Goal: Navigation & Orientation: Find specific page/section

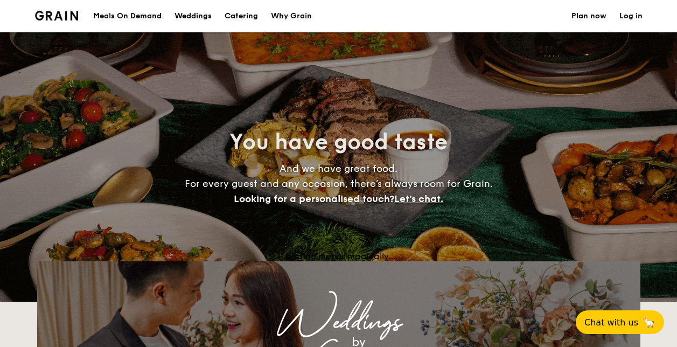
select select
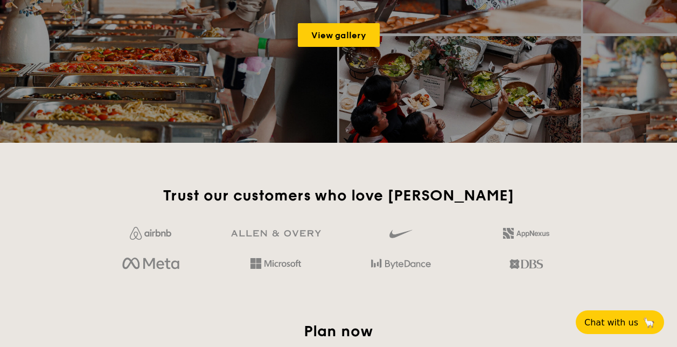
scroll to position [377, 0]
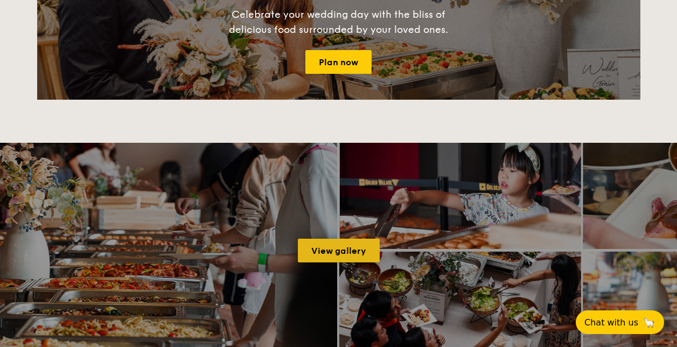
click at [326, 247] on link "View gallery" at bounding box center [339, 251] width 82 height 24
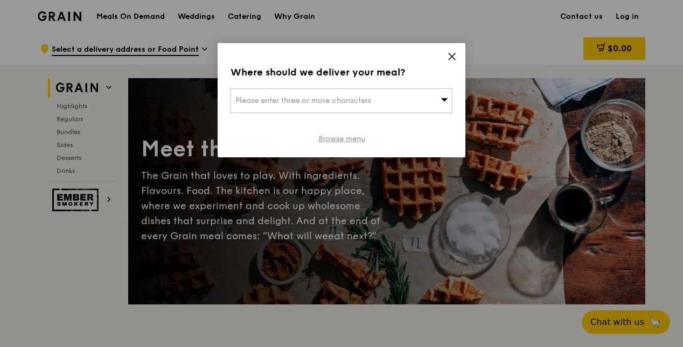
click at [345, 137] on link "Browse menu" at bounding box center [341, 139] width 47 height 11
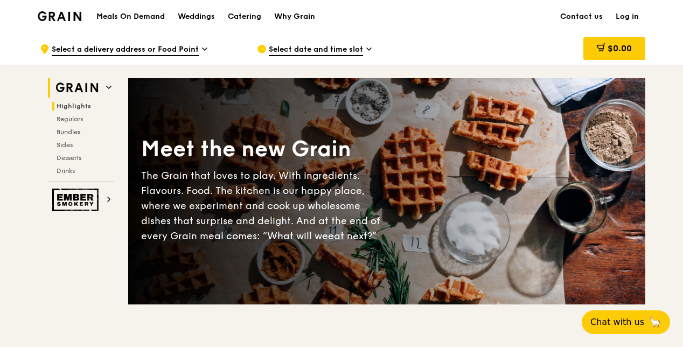
click at [80, 106] on span "Highlights" at bounding box center [74, 106] width 34 height 8
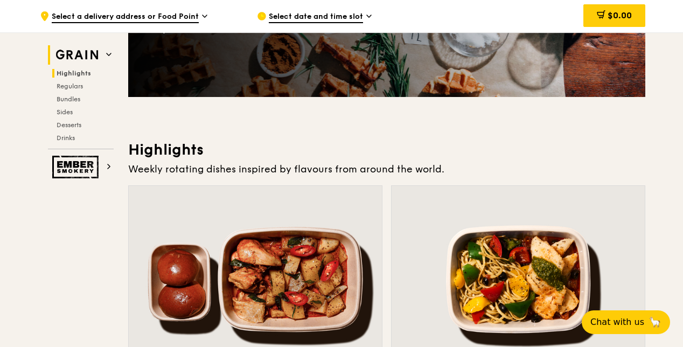
scroll to position [304, 0]
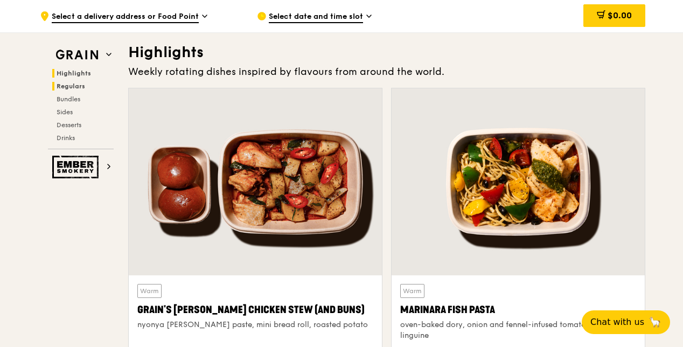
click at [77, 88] on span "Regulars" at bounding box center [71, 86] width 29 height 8
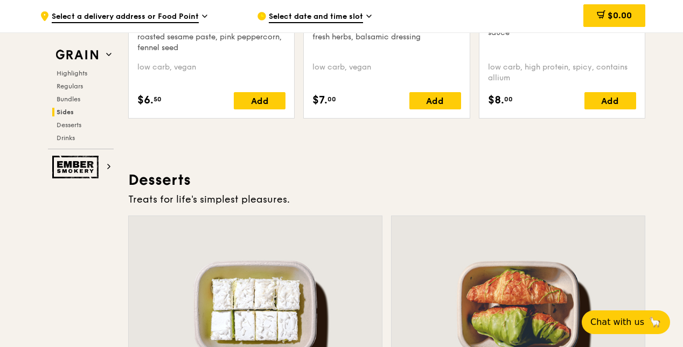
scroll to position [2972, 0]
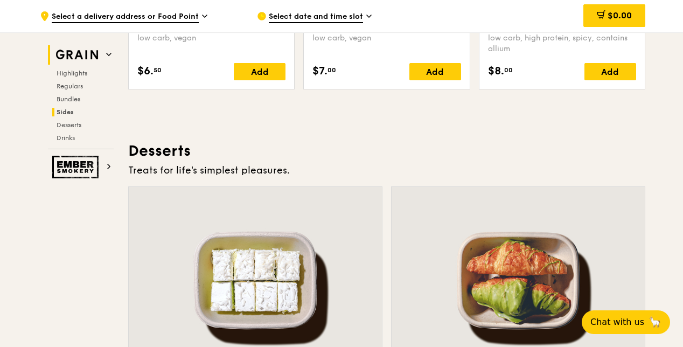
click at [101, 58] on img at bounding box center [77, 54] width 50 height 19
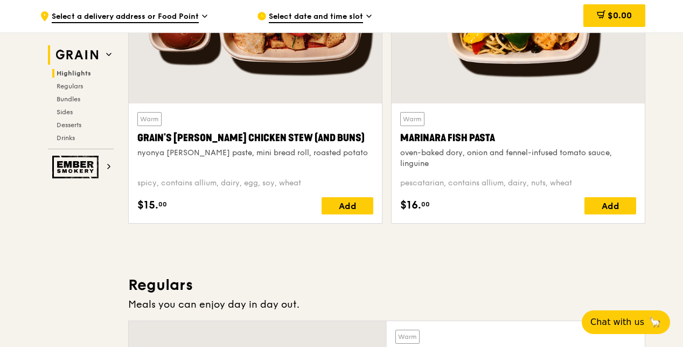
scroll to position [304, 0]
